Goal: Task Accomplishment & Management: Complete application form

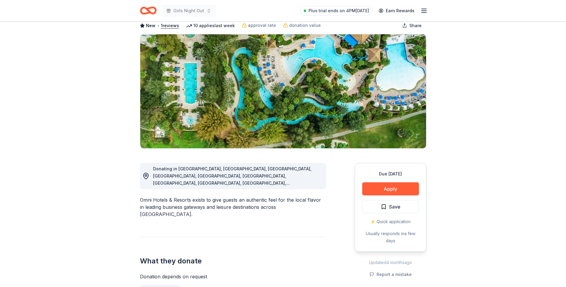
scroll to position [60, 0]
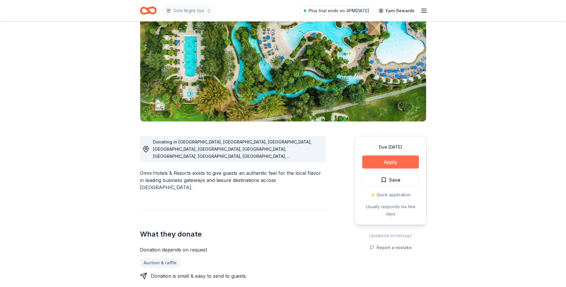
click at [393, 160] on button "Apply" at bounding box center [390, 161] width 57 height 13
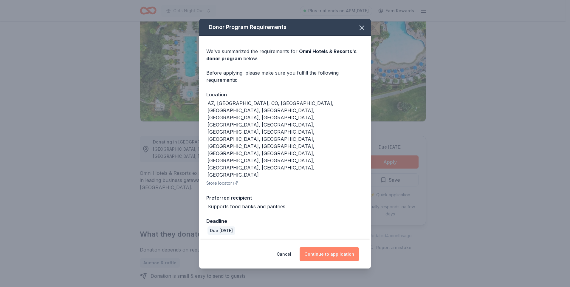
click at [331, 247] on button "Continue to application" at bounding box center [329, 254] width 59 height 14
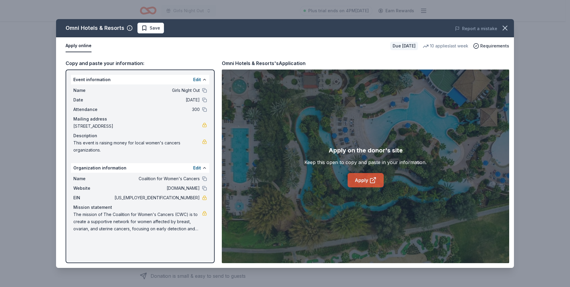
click at [352, 177] on link "Apply" at bounding box center [366, 180] width 36 height 14
click at [500, 26] on button "button" at bounding box center [505, 27] width 13 height 13
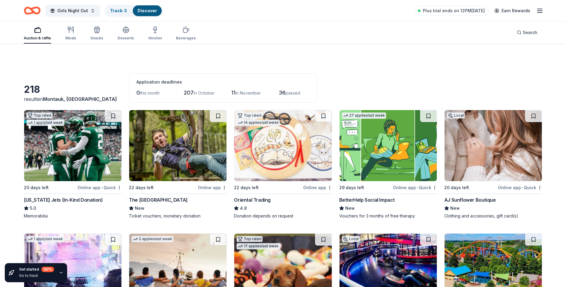
scroll to position [2246, 0]
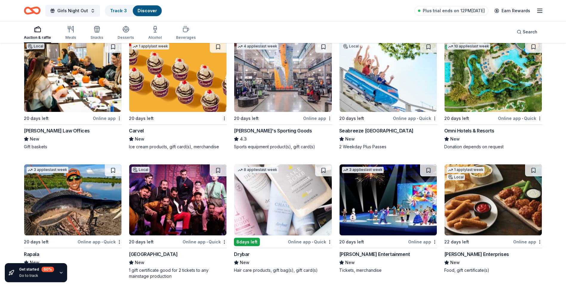
click at [276, 211] on img at bounding box center [282, 199] width 97 height 71
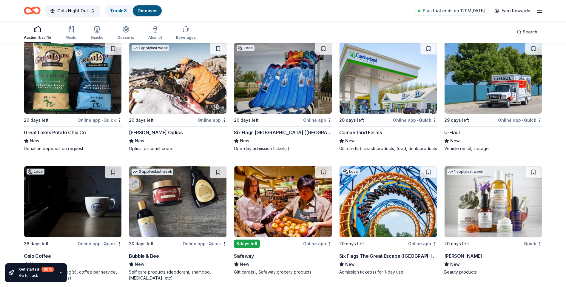
scroll to position [2574, 0]
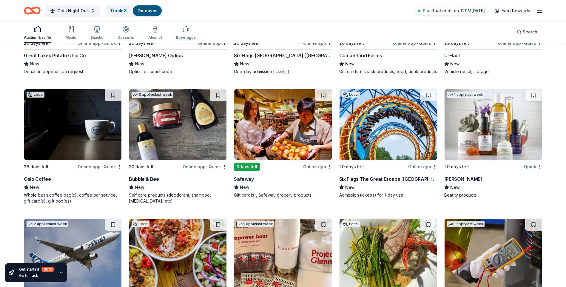
click at [188, 141] on img at bounding box center [177, 124] width 97 height 71
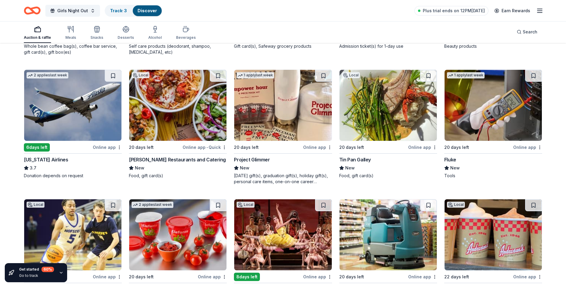
scroll to position [2723, 0]
click at [62, 101] on img at bounding box center [72, 105] width 97 height 71
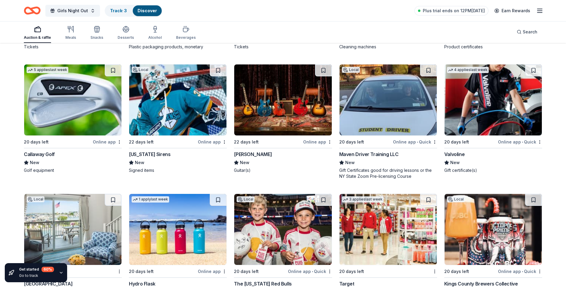
scroll to position [2992, 0]
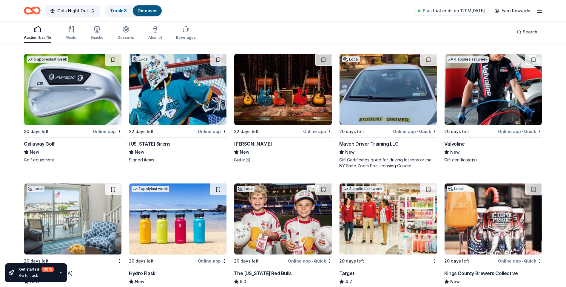
click at [280, 94] on img at bounding box center [282, 89] width 97 height 71
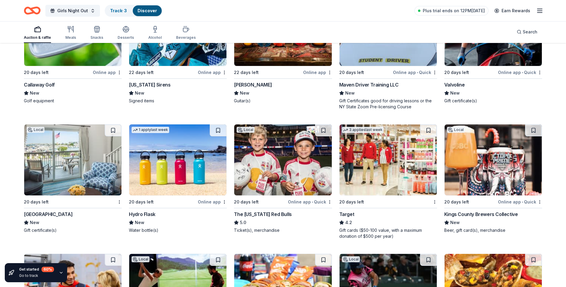
scroll to position [3025, 0]
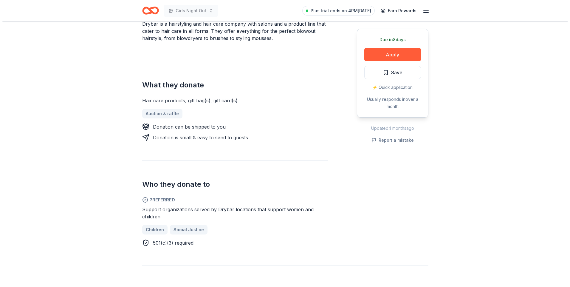
scroll to position [89, 0]
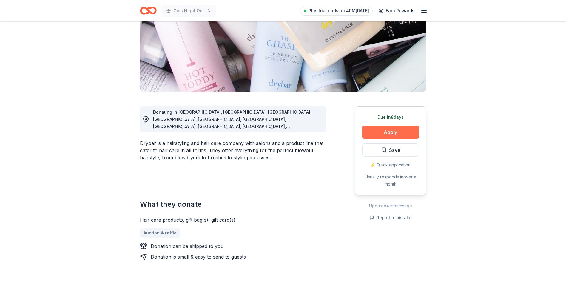
click at [383, 131] on button "Apply" at bounding box center [390, 132] width 57 height 13
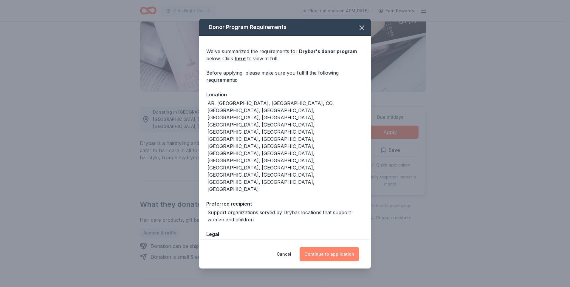
click at [335, 247] on button "Continue to application" at bounding box center [329, 254] width 59 height 14
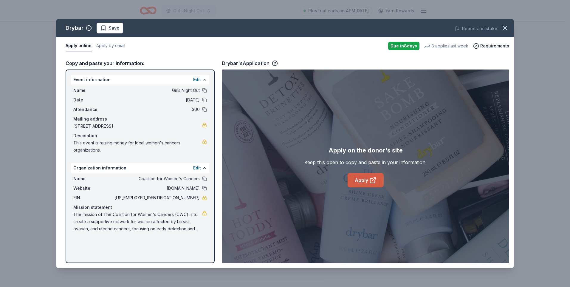
click at [368, 180] on link "Apply" at bounding box center [366, 180] width 36 height 14
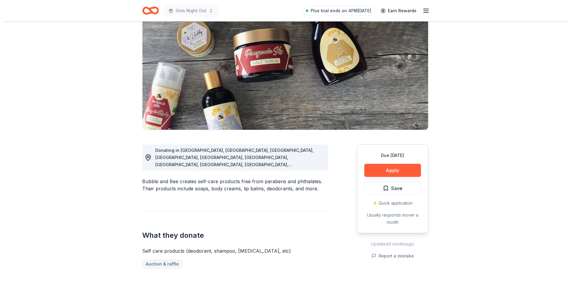
scroll to position [89, 0]
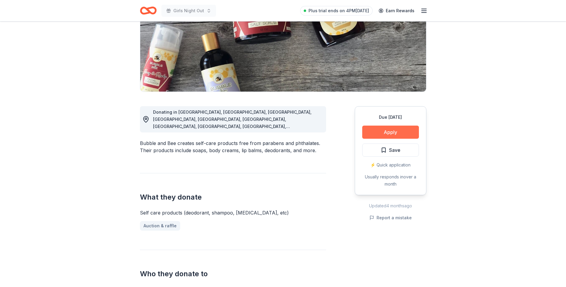
click at [393, 130] on button "Apply" at bounding box center [390, 132] width 57 height 13
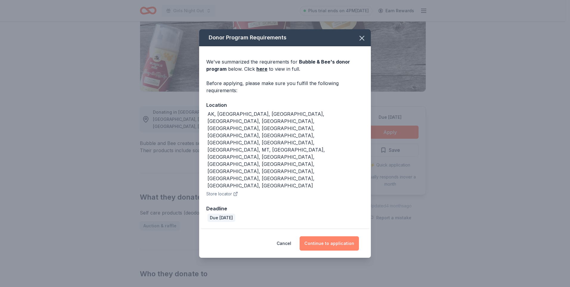
click at [325, 236] on button "Continue to application" at bounding box center [329, 243] width 59 height 14
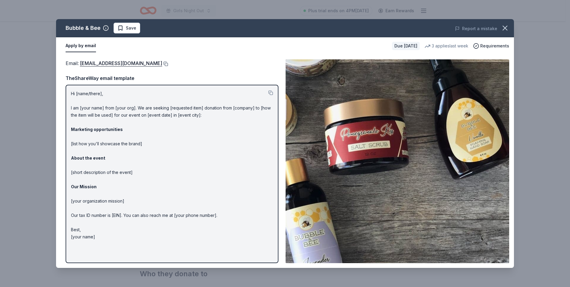
click at [162, 62] on button at bounding box center [165, 63] width 6 height 5
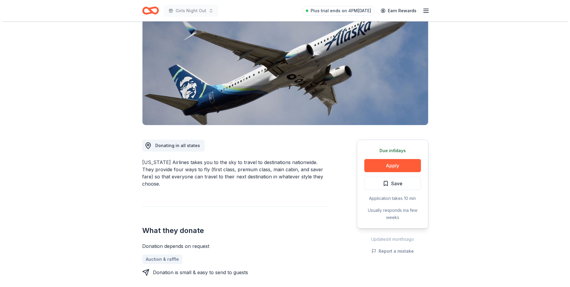
scroll to position [60, 0]
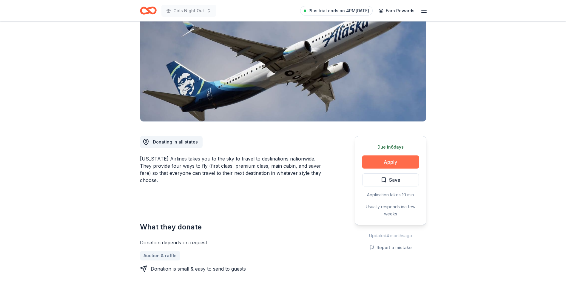
click at [378, 166] on button "Apply" at bounding box center [390, 161] width 57 height 13
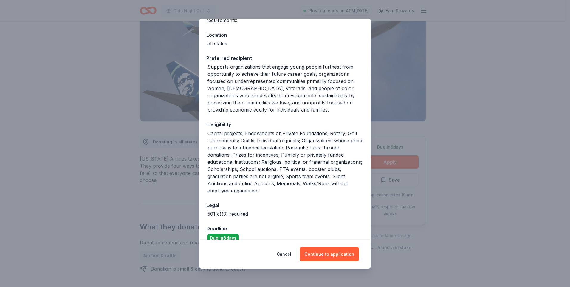
scroll to position [69, 0]
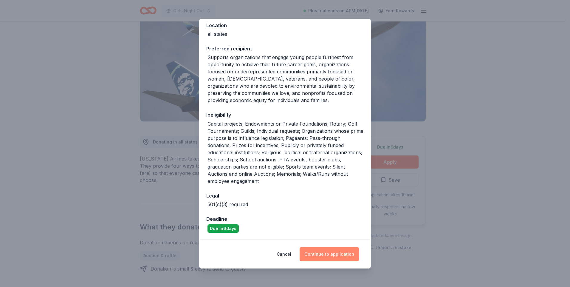
click at [342, 255] on button "Continue to application" at bounding box center [329, 254] width 59 height 14
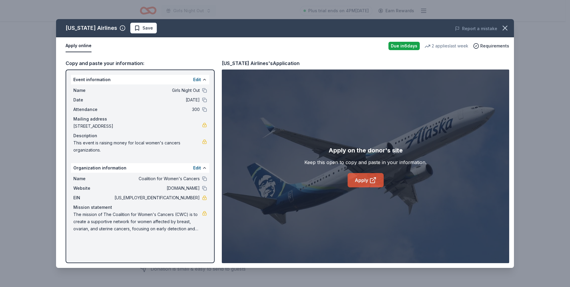
click at [367, 182] on link "Apply" at bounding box center [366, 180] width 36 height 14
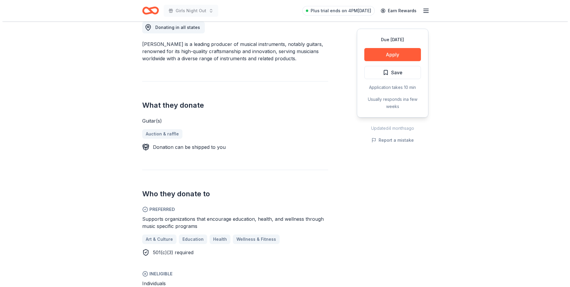
scroll to position [89, 0]
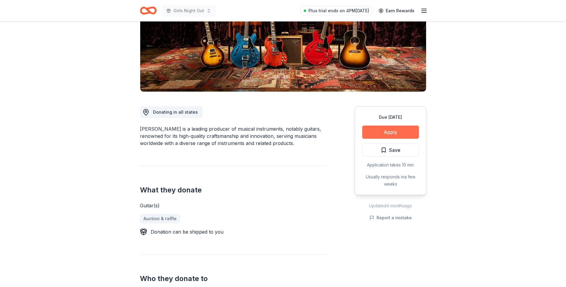
click at [371, 129] on button "Apply" at bounding box center [390, 132] width 57 height 13
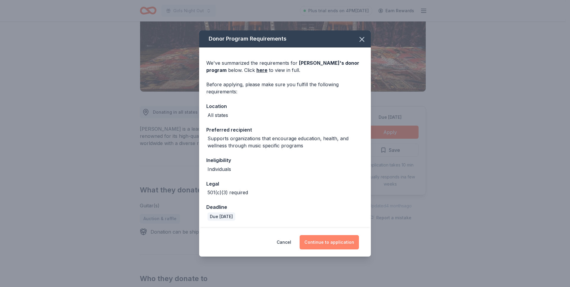
click at [325, 243] on button "Continue to application" at bounding box center [329, 242] width 59 height 14
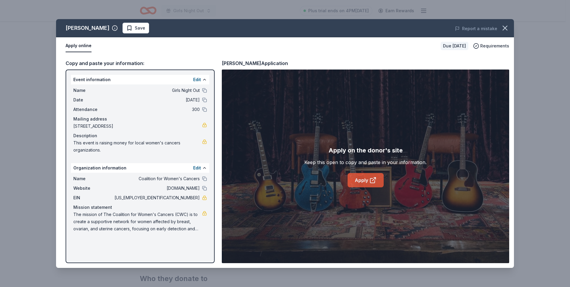
click at [374, 181] on icon at bounding box center [373, 180] width 7 height 7
click at [364, 185] on link "Apply" at bounding box center [366, 180] width 36 height 14
